Goal: Task Accomplishment & Management: Use online tool/utility

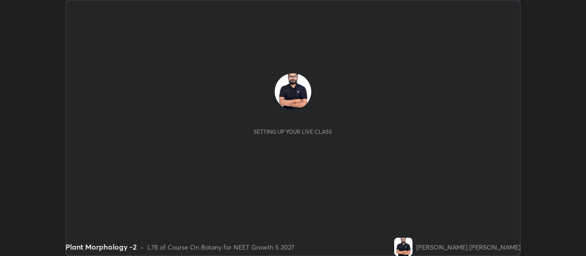
scroll to position [256, 586]
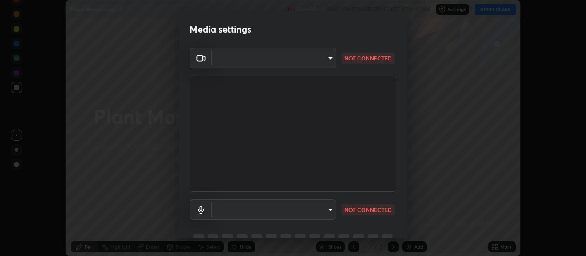
type input "80c3748f7047bfa8a2e3beb73f5809e9ad7c39e7d775a1a6b919bd05adb1d46d"
type input "04304df582d3fb9e914b98a99a30fc8828bda1270300df0408f8e04cb60530a5"
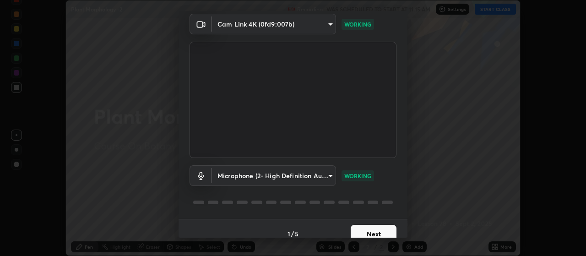
scroll to position [44, 0]
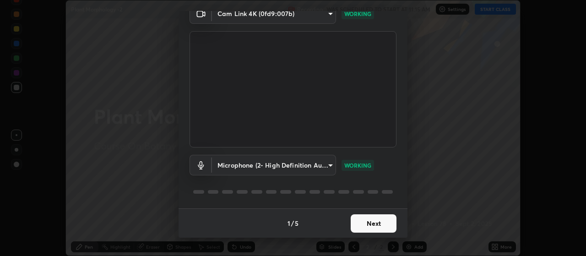
click at [377, 225] on button "Next" at bounding box center [374, 223] width 46 height 18
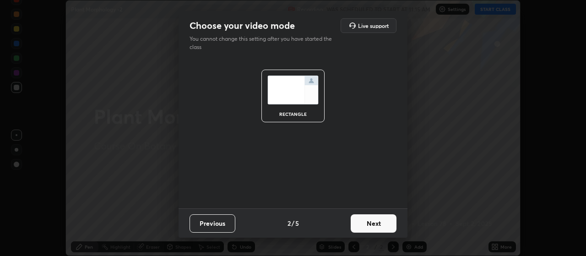
click at [372, 222] on button "Next" at bounding box center [374, 223] width 46 height 18
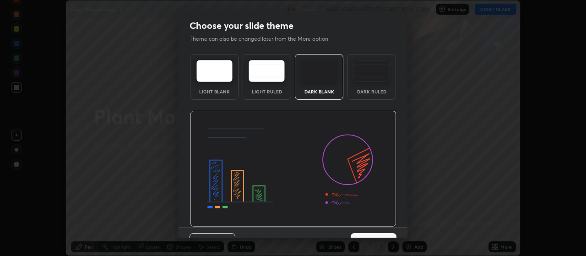
scroll to position [19, 0]
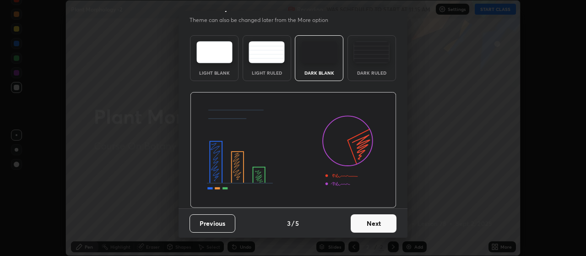
click at [378, 221] on button "Next" at bounding box center [374, 223] width 46 height 18
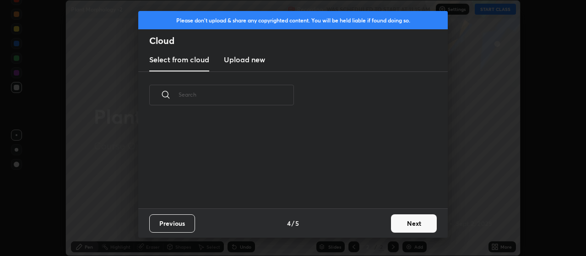
scroll to position [90, 294]
click at [412, 226] on button "Next" at bounding box center [414, 223] width 46 height 18
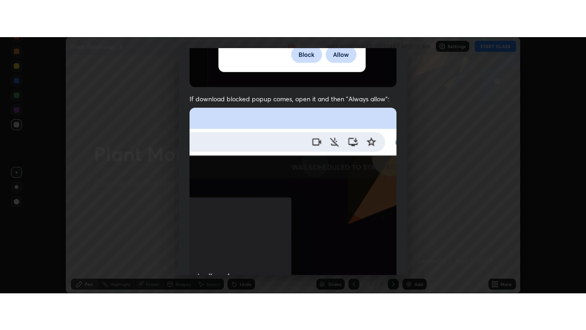
scroll to position [231, 0]
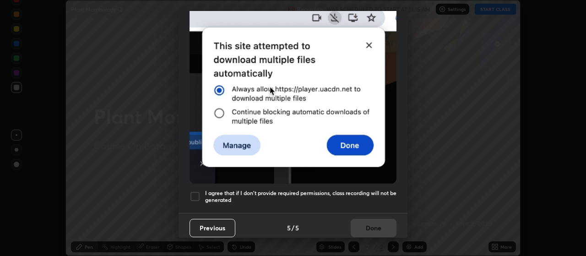
click at [196, 193] on div at bounding box center [195, 196] width 11 height 11
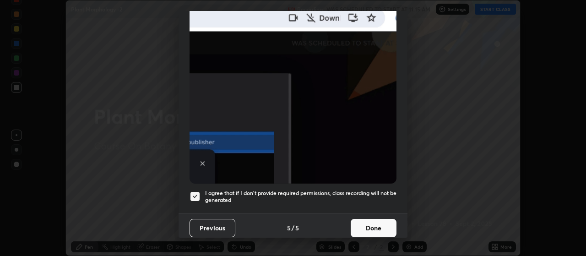
click at [372, 222] on button "Done" at bounding box center [374, 228] width 46 height 18
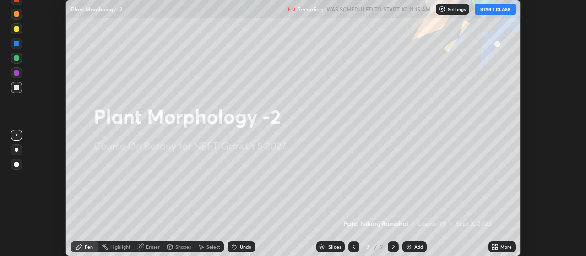
click at [493, 250] on icon at bounding box center [493, 248] width 2 height 2
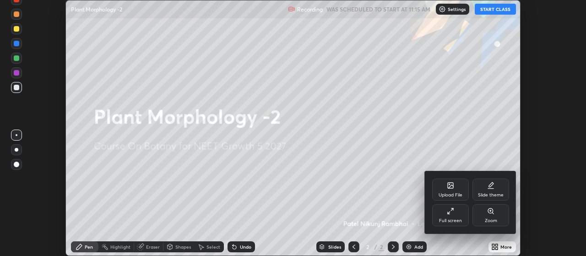
click at [455, 214] on div "Full screen" at bounding box center [450, 215] width 37 height 22
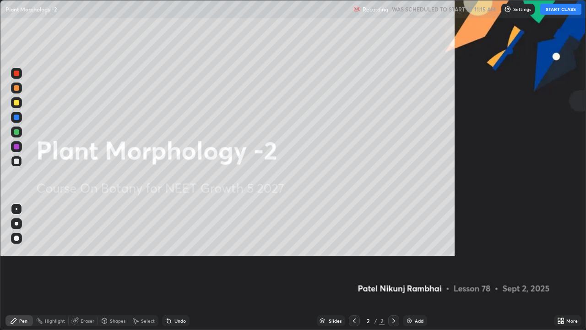
scroll to position [330, 586]
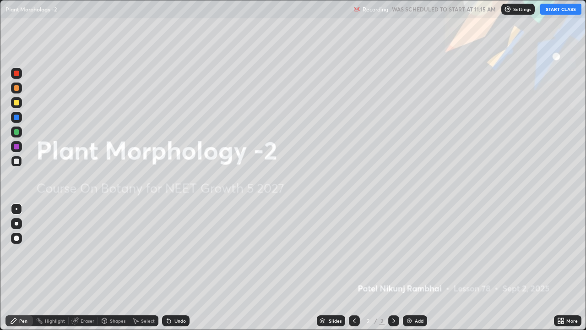
click at [557, 7] on button "START CLASS" at bounding box center [560, 9] width 41 height 11
click at [410, 256] on img at bounding box center [409, 320] width 7 height 7
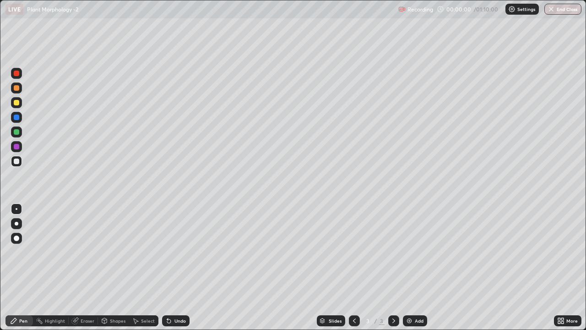
click at [408, 256] on img at bounding box center [409, 320] width 7 height 7
click at [409, 256] on img at bounding box center [409, 320] width 7 height 7
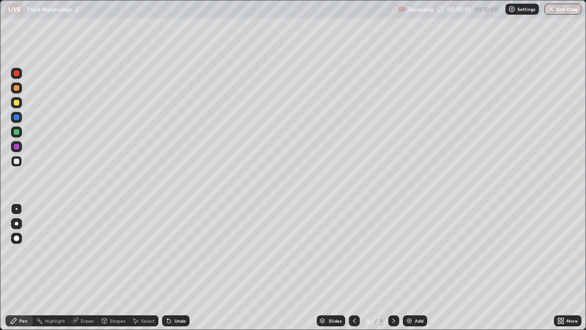
click at [410, 256] on img at bounding box center [409, 320] width 7 height 7
click at [408, 256] on img at bounding box center [409, 320] width 7 height 7
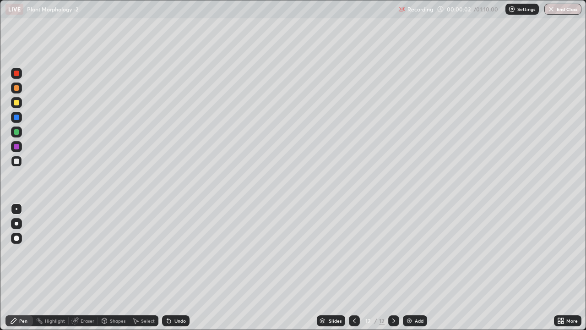
click at [408, 256] on img at bounding box center [409, 320] width 7 height 7
click at [409, 256] on img at bounding box center [409, 320] width 7 height 7
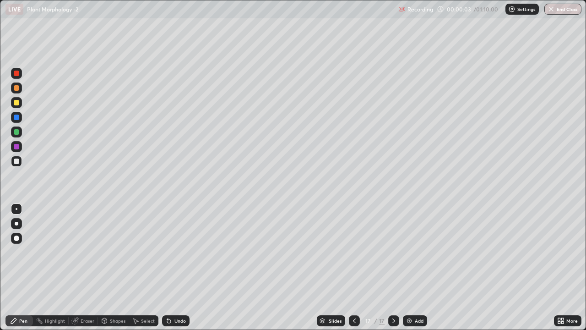
click at [409, 256] on img at bounding box center [409, 320] width 7 height 7
click at [410, 256] on img at bounding box center [409, 320] width 7 height 7
click at [353, 256] on icon at bounding box center [353, 320] width 7 height 7
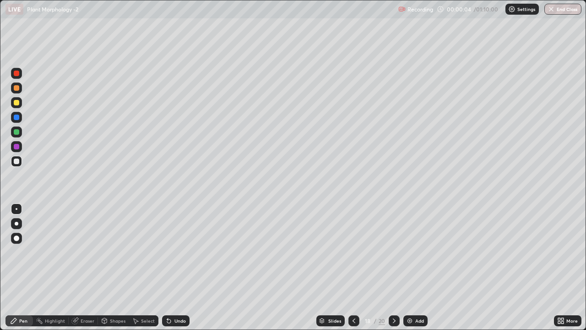
click at [353, 256] on icon at bounding box center [353, 320] width 7 height 7
click at [354, 256] on icon at bounding box center [353, 320] width 7 height 7
click at [353, 256] on icon at bounding box center [353, 320] width 7 height 7
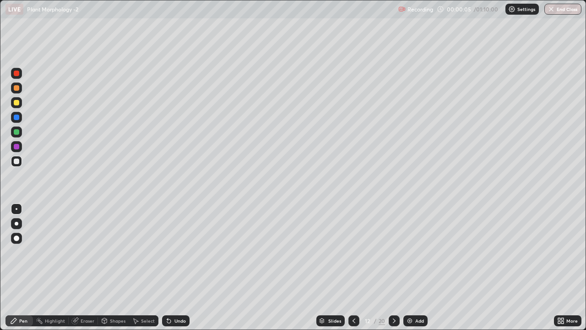
click at [353, 256] on icon at bounding box center [353, 320] width 7 height 7
click at [354, 256] on icon at bounding box center [354, 320] width 3 height 5
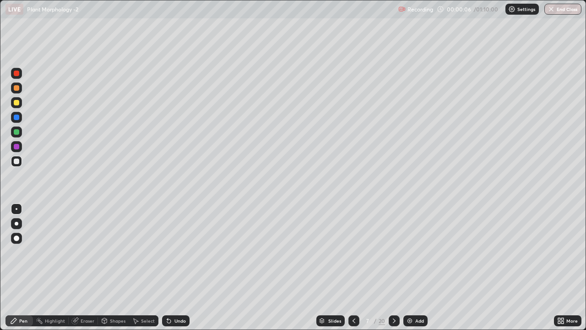
click at [354, 256] on icon at bounding box center [354, 320] width 3 height 5
click at [354, 256] on icon at bounding box center [353, 320] width 7 height 7
click at [353, 256] on icon at bounding box center [353, 320] width 7 height 7
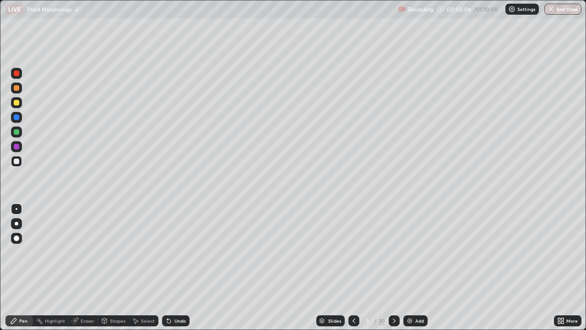
click at [354, 256] on icon at bounding box center [353, 320] width 7 height 7
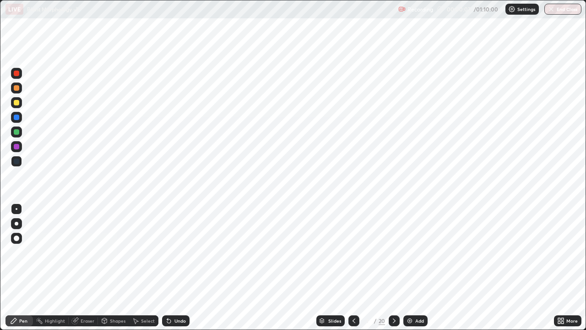
click at [393, 256] on icon at bounding box center [394, 320] width 7 height 7
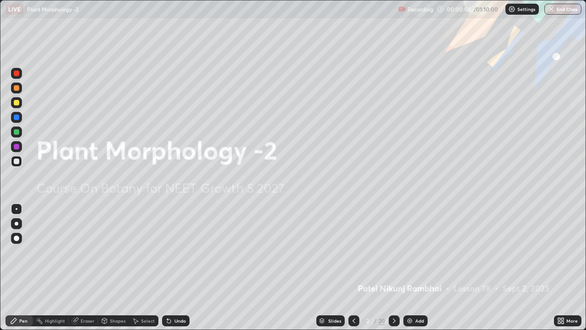
click at [393, 256] on icon at bounding box center [394, 320] width 7 height 7
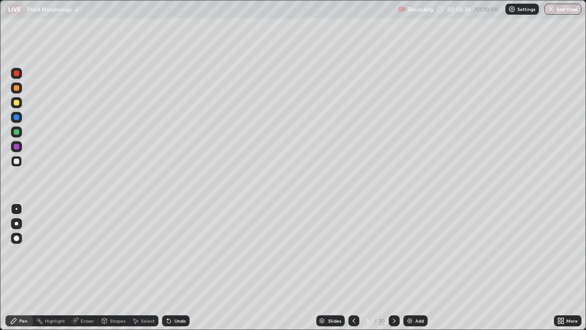
click at [16, 224] on div at bounding box center [17, 224] width 4 height 4
click at [17, 223] on div at bounding box center [17, 224] width 4 height 4
click at [82, 256] on div "Eraser" at bounding box center [83, 320] width 29 height 11
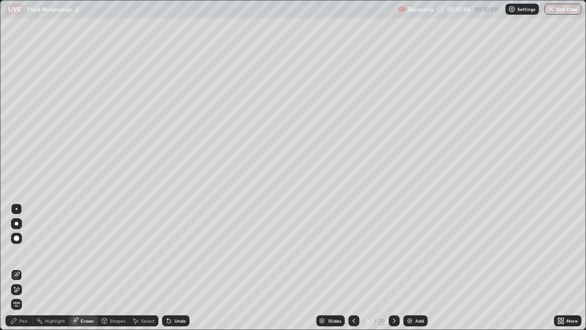
click at [23, 256] on div "Pen" at bounding box center [23, 320] width 8 height 5
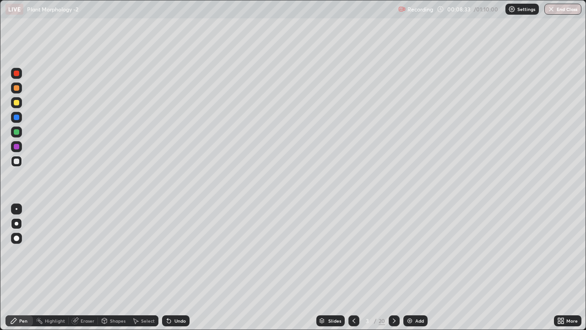
click at [86, 256] on div "Eraser" at bounding box center [88, 320] width 14 height 5
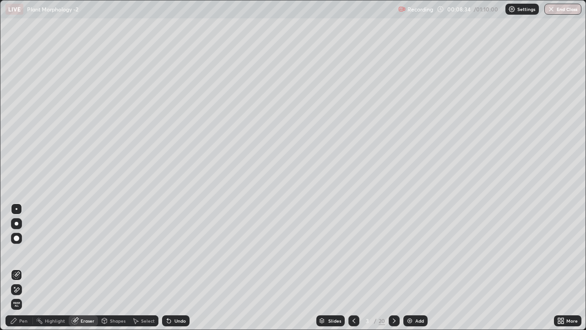
click at [18, 256] on div "Pen" at bounding box center [18, 320] width 27 height 11
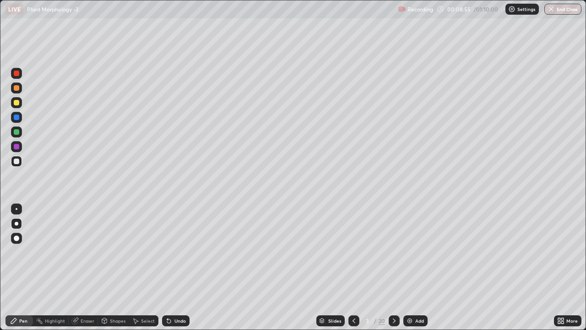
click at [85, 256] on div "Eraser" at bounding box center [88, 320] width 14 height 5
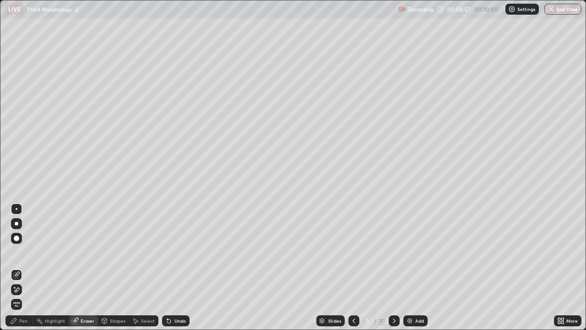
click at [18, 256] on div "Pen" at bounding box center [18, 320] width 27 height 11
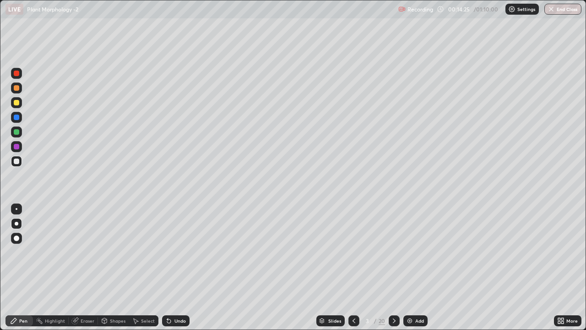
click at [394, 256] on icon at bounding box center [394, 320] width 7 height 7
click at [15, 160] on div at bounding box center [16, 160] width 5 height 5
click at [84, 256] on div "Eraser" at bounding box center [88, 320] width 14 height 5
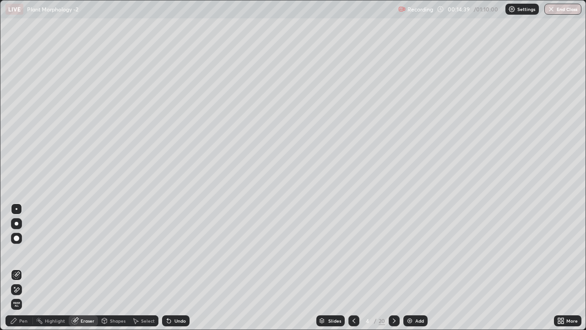
click at [27, 256] on div "Pen" at bounding box center [23, 320] width 8 height 5
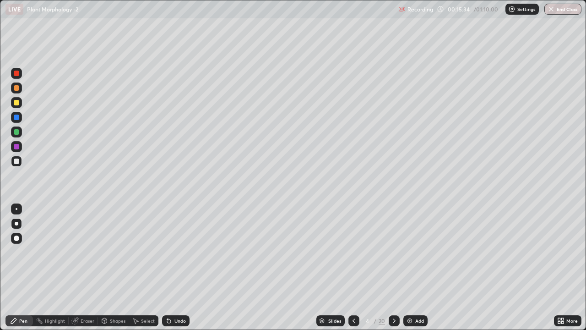
click at [393, 256] on icon at bounding box center [394, 320] width 3 height 5
click at [393, 256] on icon at bounding box center [394, 320] width 7 height 7
click at [392, 256] on icon at bounding box center [394, 320] width 7 height 7
click at [393, 256] on icon at bounding box center [394, 320] width 7 height 7
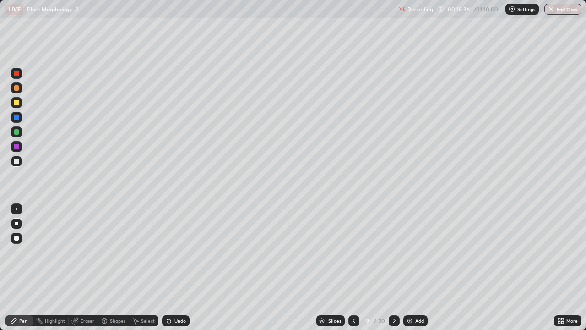
click at [354, 256] on icon at bounding box center [353, 320] width 7 height 7
click at [353, 256] on icon at bounding box center [353, 320] width 7 height 7
click at [354, 256] on div at bounding box center [353, 320] width 11 height 11
click at [15, 103] on div at bounding box center [16, 102] width 5 height 5
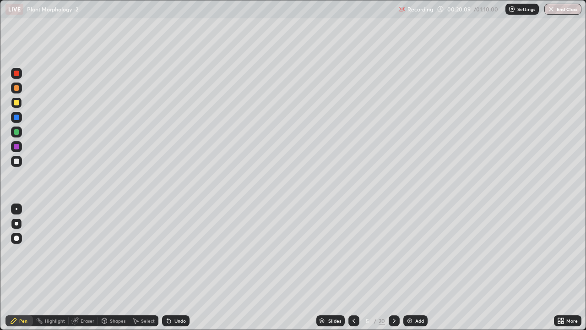
click at [12, 159] on div at bounding box center [16, 161] width 11 height 11
click at [17, 163] on div at bounding box center [16, 160] width 5 height 5
click at [16, 131] on div at bounding box center [16, 131] width 5 height 5
click at [20, 117] on div at bounding box center [16, 117] width 11 height 11
click at [17, 103] on div at bounding box center [16, 102] width 5 height 5
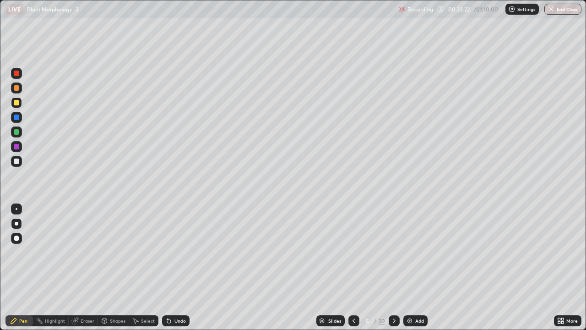
click at [14, 162] on div at bounding box center [16, 160] width 5 height 5
click at [393, 256] on icon at bounding box center [394, 320] width 3 height 5
click at [16, 132] on div at bounding box center [16, 131] width 5 height 5
click at [17, 116] on div at bounding box center [16, 116] width 5 height 5
click at [80, 256] on div "Eraser" at bounding box center [83, 320] width 29 height 11
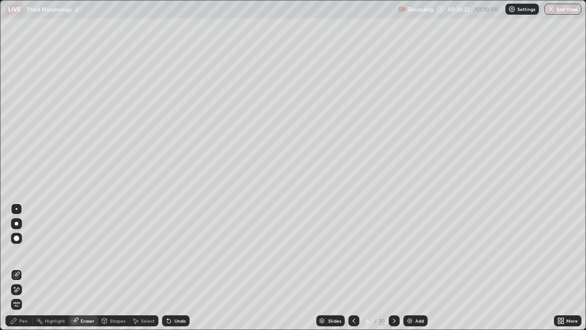
click at [19, 256] on div "Pen" at bounding box center [18, 320] width 27 height 11
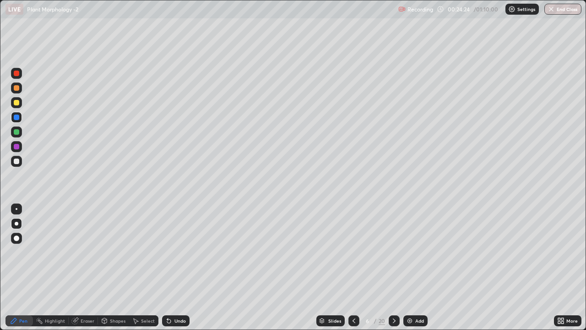
click at [17, 130] on div at bounding box center [16, 131] width 5 height 5
click at [16, 118] on div at bounding box center [16, 116] width 5 height 5
click at [16, 102] on div at bounding box center [16, 102] width 5 height 5
click at [353, 256] on icon at bounding box center [353, 320] width 7 height 7
click at [352, 256] on icon at bounding box center [353, 320] width 7 height 7
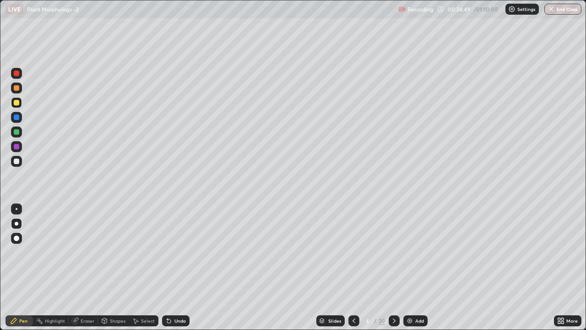
click at [355, 256] on icon at bounding box center [353, 320] width 7 height 7
click at [395, 256] on icon at bounding box center [394, 320] width 7 height 7
click at [394, 256] on icon at bounding box center [394, 320] width 7 height 7
click at [354, 256] on div at bounding box center [353, 320] width 11 height 11
click at [393, 256] on icon at bounding box center [394, 320] width 7 height 7
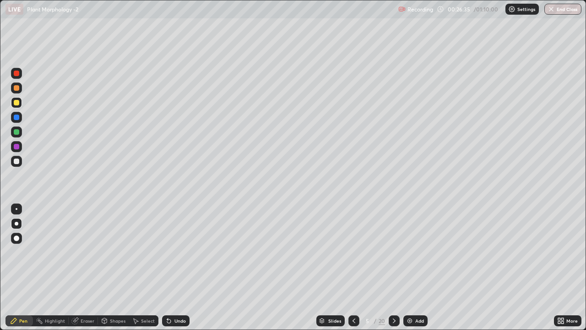
click at [393, 256] on div at bounding box center [394, 320] width 11 height 11
click at [353, 256] on icon at bounding box center [353, 320] width 7 height 7
click at [393, 256] on icon at bounding box center [394, 320] width 7 height 7
click at [16, 158] on div at bounding box center [16, 161] width 11 height 11
click at [5, 256] on div "Pen" at bounding box center [18, 320] width 27 height 11
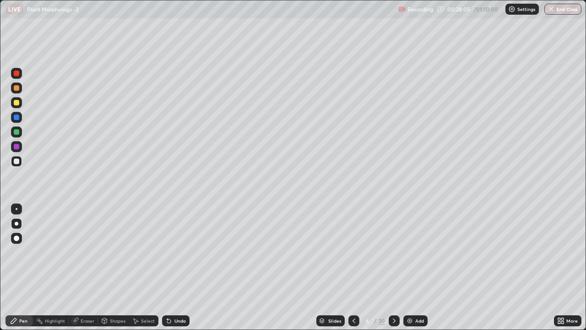
click at [393, 256] on icon at bounding box center [394, 320] width 7 height 7
click at [18, 158] on div at bounding box center [16, 161] width 11 height 11
click at [86, 256] on div "Eraser" at bounding box center [88, 320] width 14 height 5
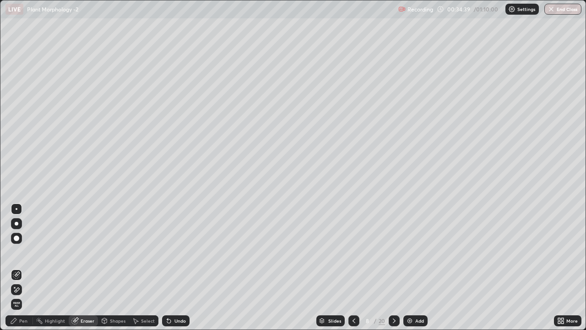
click at [21, 256] on div "Pen" at bounding box center [18, 320] width 27 height 11
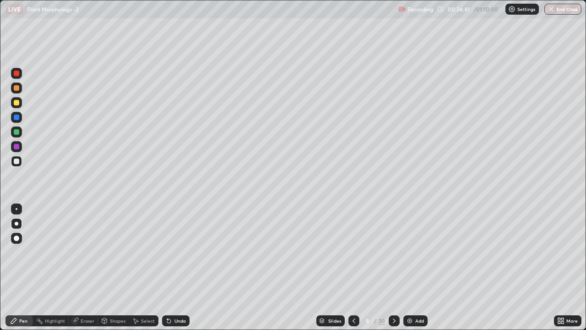
click at [15, 101] on div at bounding box center [16, 102] width 5 height 5
click at [85, 256] on div "Eraser" at bounding box center [88, 320] width 14 height 5
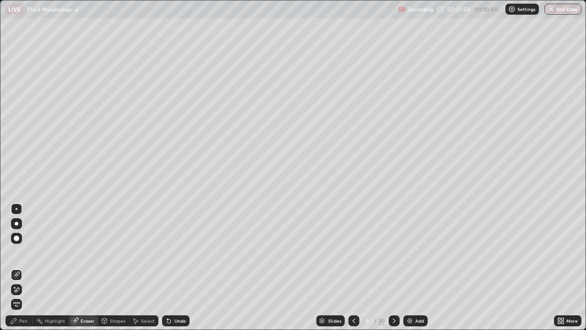
click at [20, 256] on div "Pen" at bounding box center [23, 320] width 8 height 5
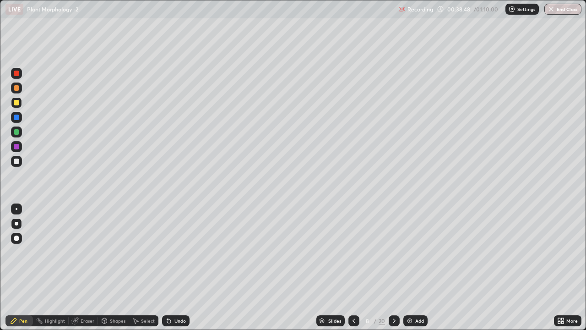
click at [81, 256] on div "Eraser" at bounding box center [88, 320] width 14 height 5
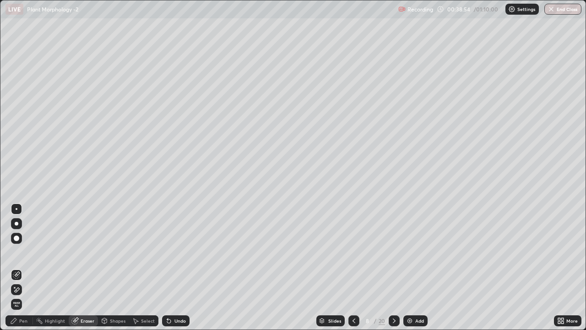
click at [16, 256] on icon at bounding box center [13, 320] width 7 height 7
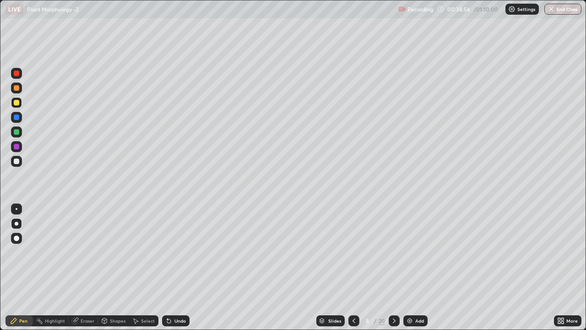
click at [12, 164] on div at bounding box center [16, 161] width 11 height 11
click at [353, 256] on icon at bounding box center [353, 320] width 7 height 7
click at [393, 256] on icon at bounding box center [394, 320] width 7 height 7
click at [391, 256] on icon at bounding box center [394, 320] width 7 height 7
click at [393, 256] on icon at bounding box center [394, 320] width 3 height 5
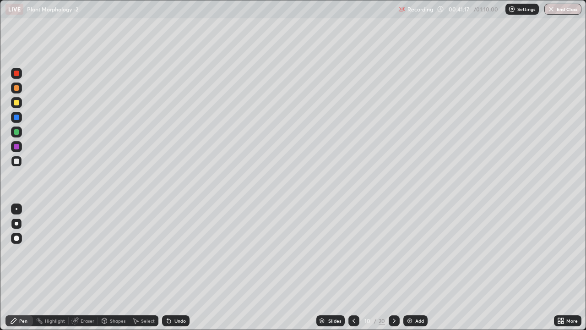
click at [17, 116] on div at bounding box center [16, 116] width 5 height 5
click at [17, 161] on div at bounding box center [16, 160] width 5 height 5
click at [82, 256] on div "Eraser" at bounding box center [88, 320] width 14 height 5
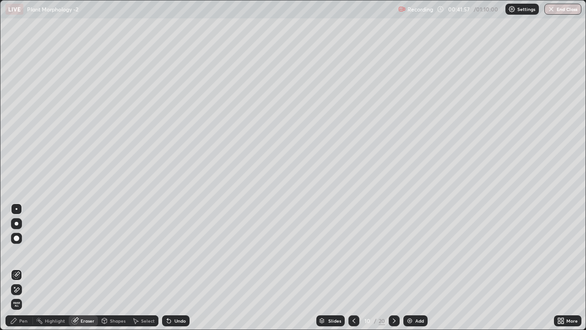
click at [22, 256] on div "Pen" at bounding box center [23, 320] width 8 height 5
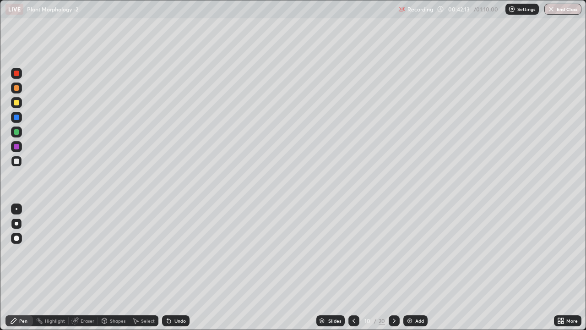
click at [18, 118] on div at bounding box center [16, 116] width 5 height 5
click at [19, 161] on div at bounding box center [16, 160] width 5 height 5
click at [393, 256] on icon at bounding box center [394, 320] width 7 height 7
click at [11, 103] on div at bounding box center [16, 102] width 11 height 11
click at [83, 256] on div "Eraser" at bounding box center [88, 320] width 14 height 5
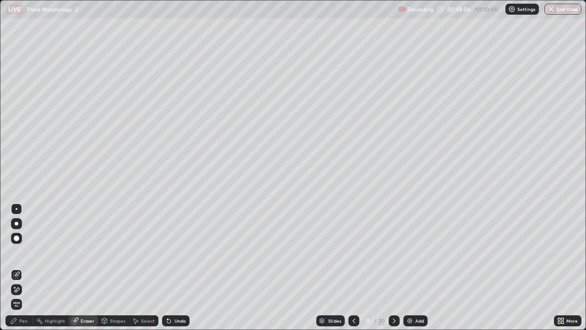
click at [27, 256] on div "Pen" at bounding box center [23, 320] width 8 height 5
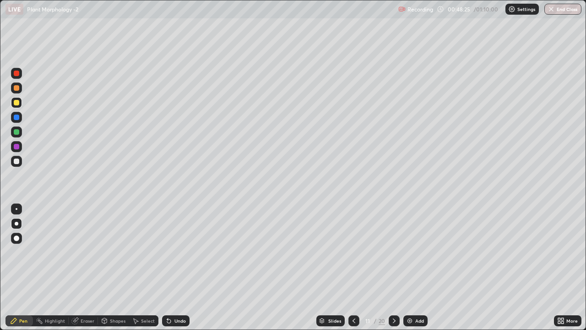
click at [15, 160] on div at bounding box center [16, 160] width 5 height 5
click at [15, 102] on div at bounding box center [16, 102] width 5 height 5
click at [16, 162] on div at bounding box center [16, 160] width 5 height 5
click at [17, 103] on div at bounding box center [16, 102] width 5 height 5
click at [393, 256] on icon at bounding box center [394, 320] width 7 height 7
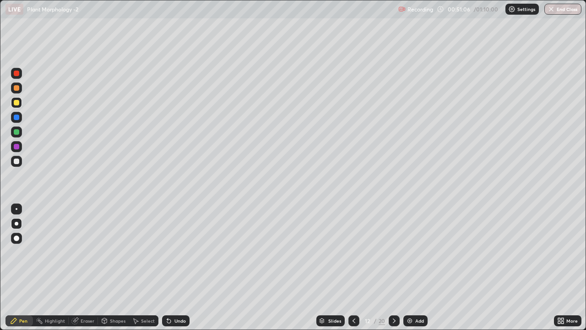
click at [18, 159] on div at bounding box center [16, 160] width 5 height 5
click at [568, 4] on button "End Class" at bounding box center [562, 9] width 37 height 11
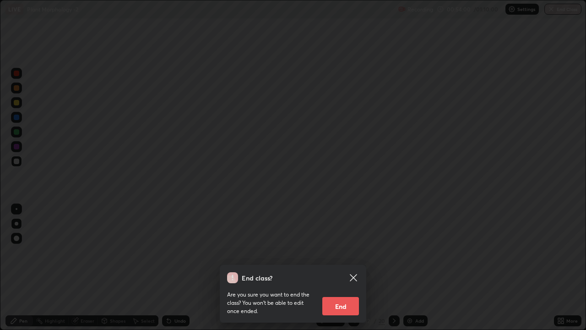
click at [340, 256] on button "End" at bounding box center [340, 306] width 37 height 18
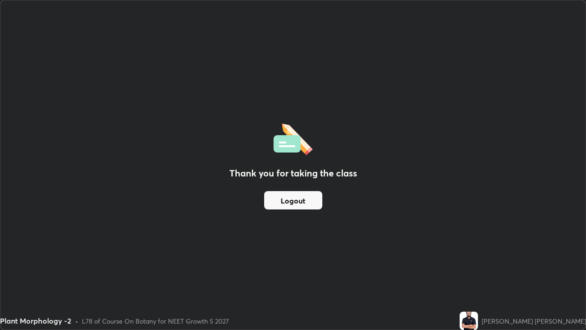
click at [297, 198] on button "Logout" at bounding box center [293, 200] width 58 height 18
